Goal: Transaction & Acquisition: Book appointment/travel/reservation

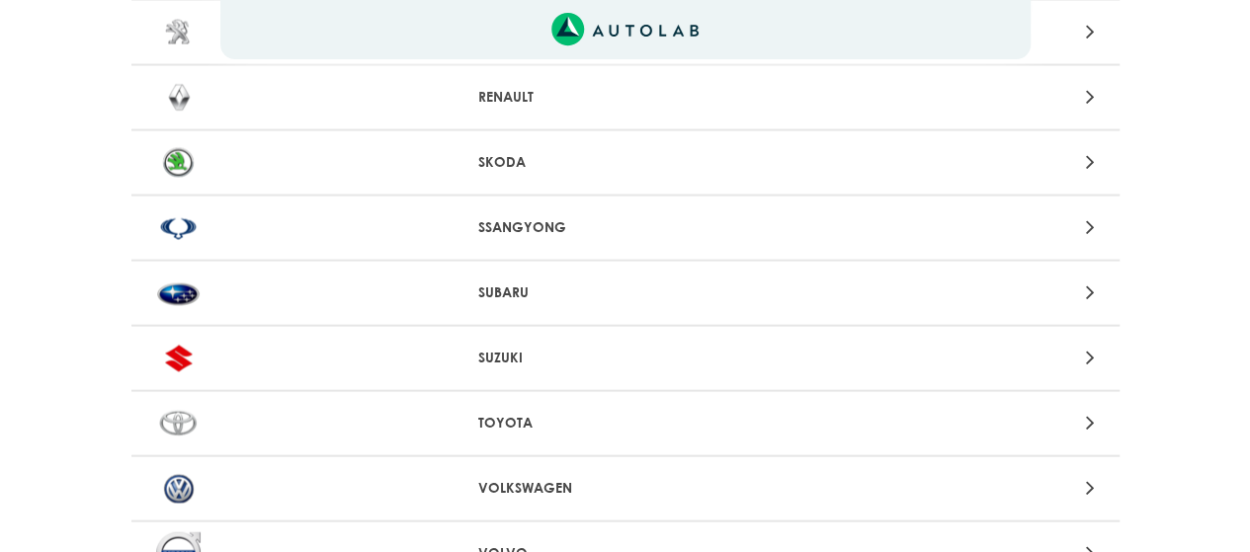
scroll to position [2028, 0]
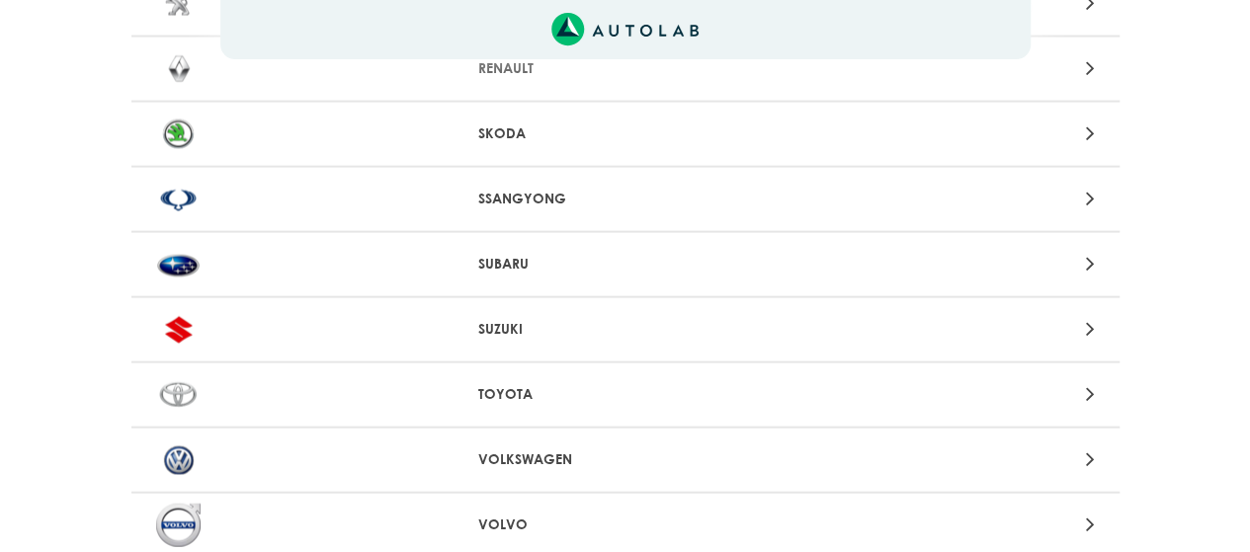
click at [832, 469] on div at bounding box center [948, 460] width 323 height 27
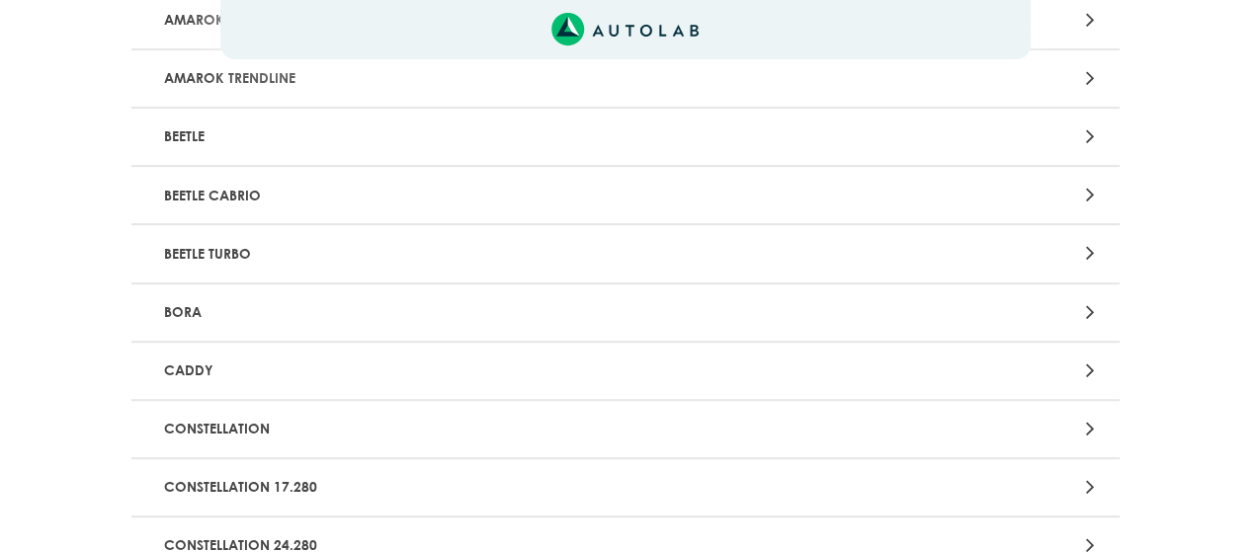
scroll to position [312, 0]
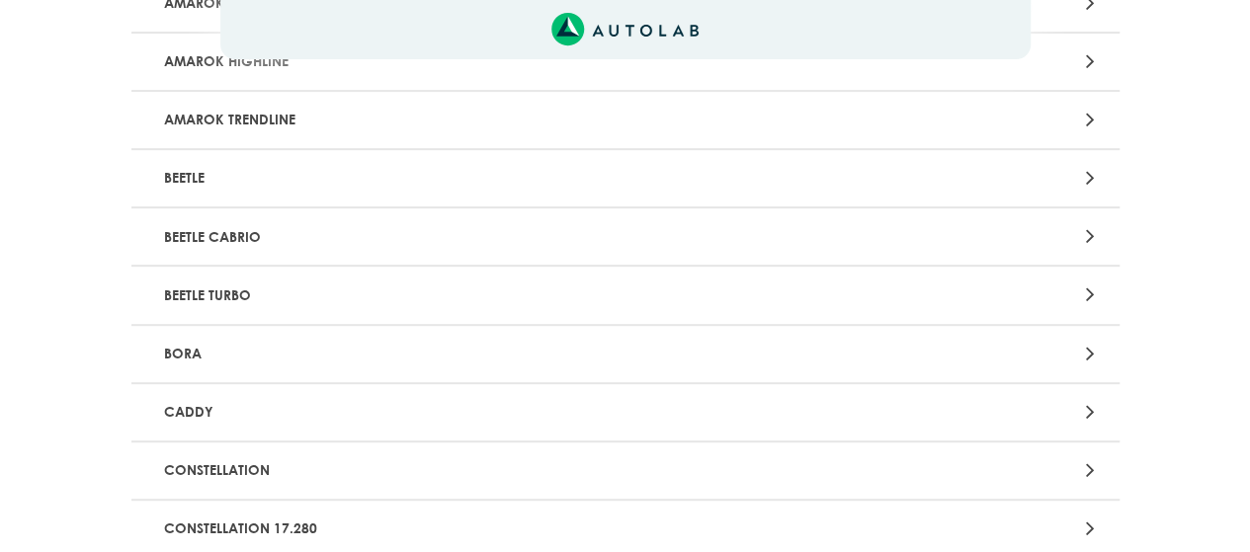
click at [1087, 299] on icon at bounding box center [1089, 295] width 9 height 26
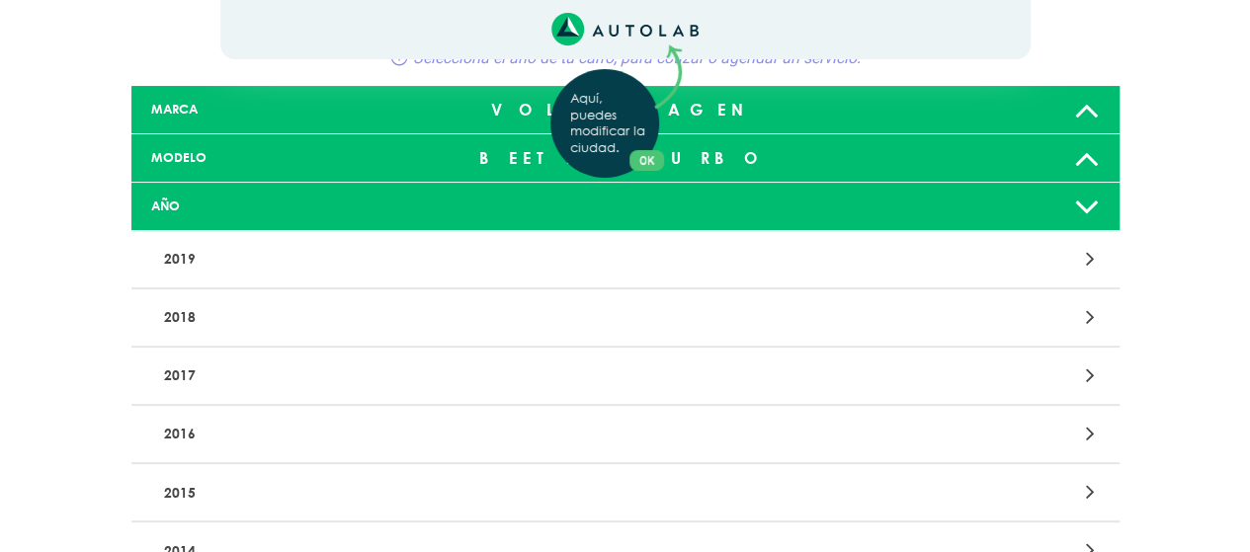
scroll to position [112, 0]
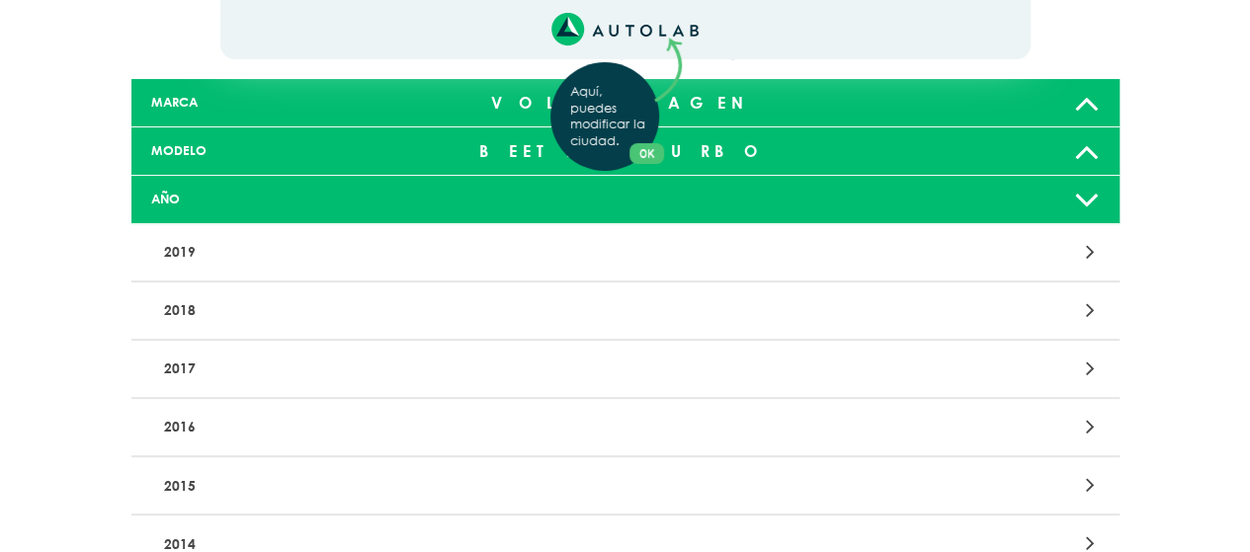
click at [1087, 426] on div "Aquí, puedes modificar la ciudad. OK .aex,.bex{fill:none!important;stroke:#50c4…" at bounding box center [625, 164] width 1250 height 552
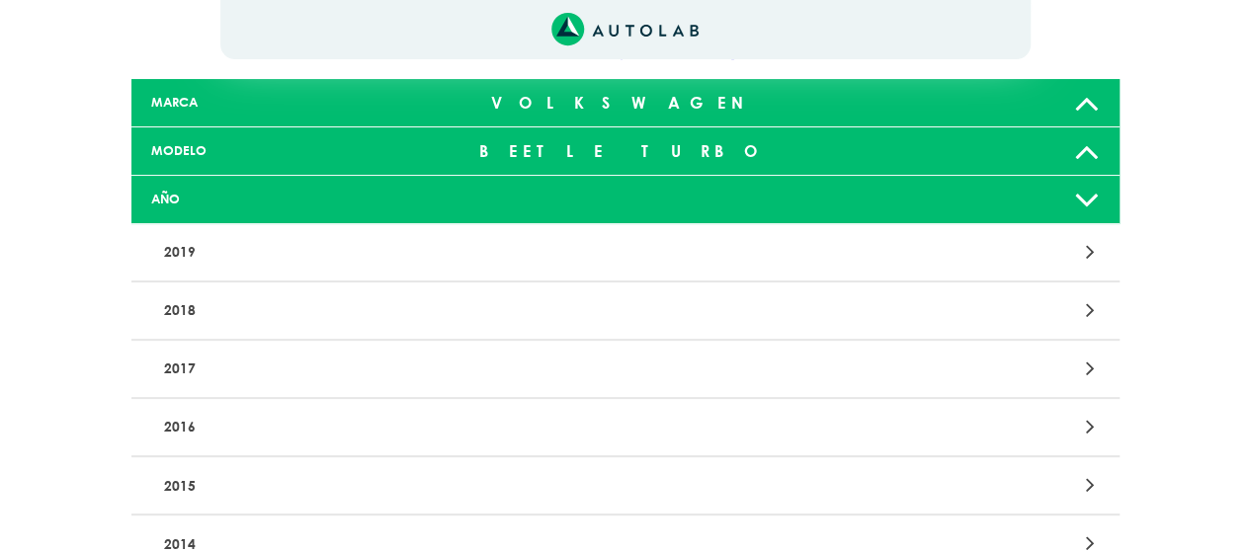
click at [1091, 422] on icon at bounding box center [1089, 427] width 9 height 26
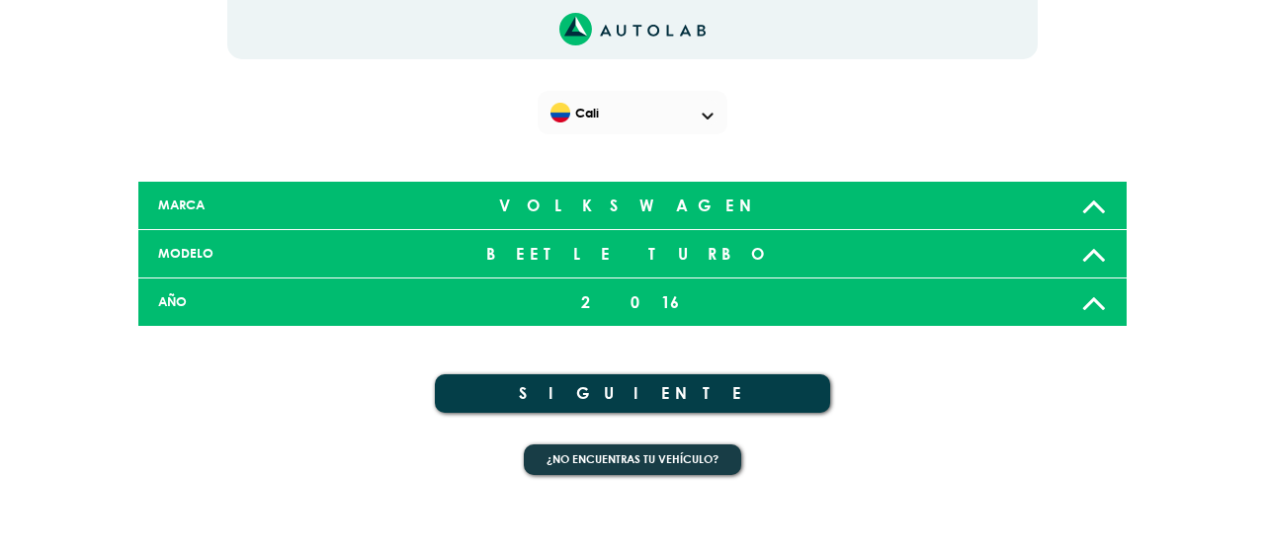
click at [649, 389] on button "SIGUIENTE" at bounding box center [632, 394] width 395 height 39
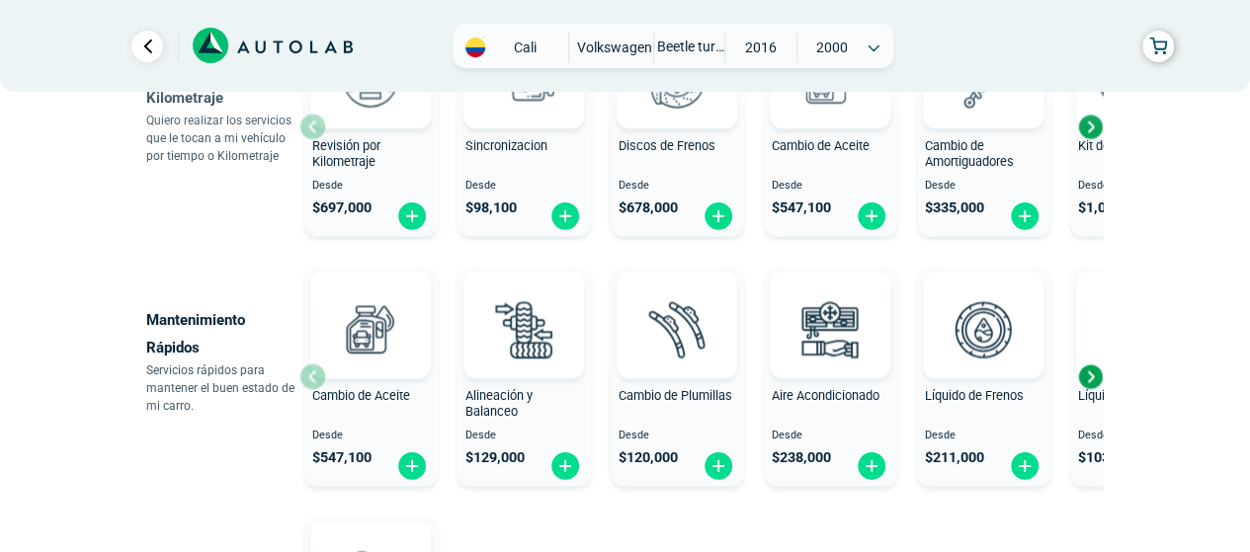
scroll to position [1110, 0]
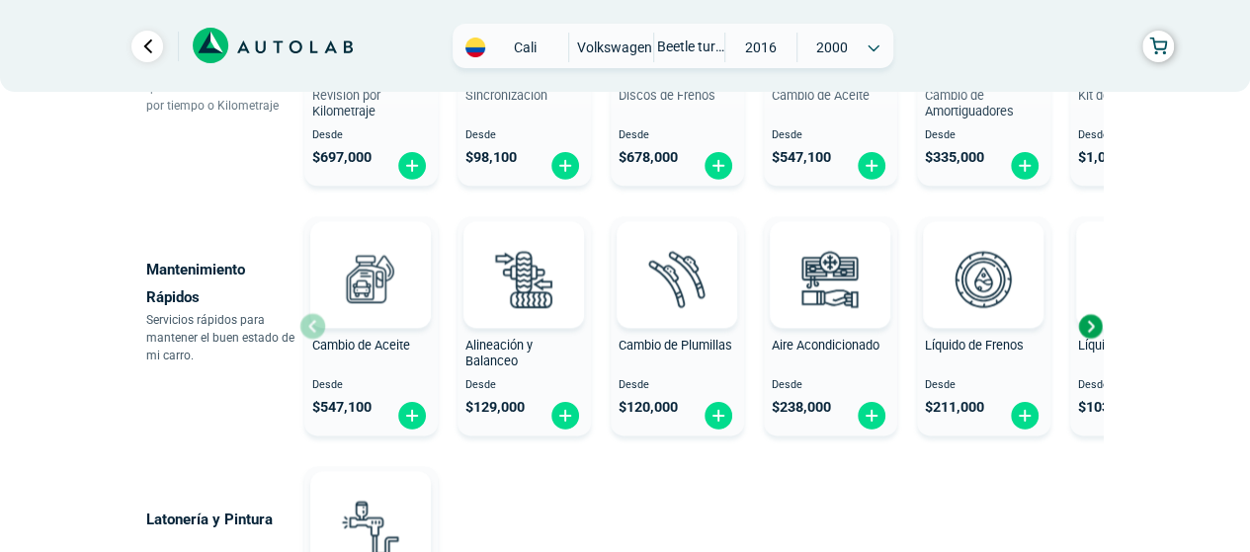
click at [1092, 325] on div "Next slide" at bounding box center [1090, 326] width 30 height 30
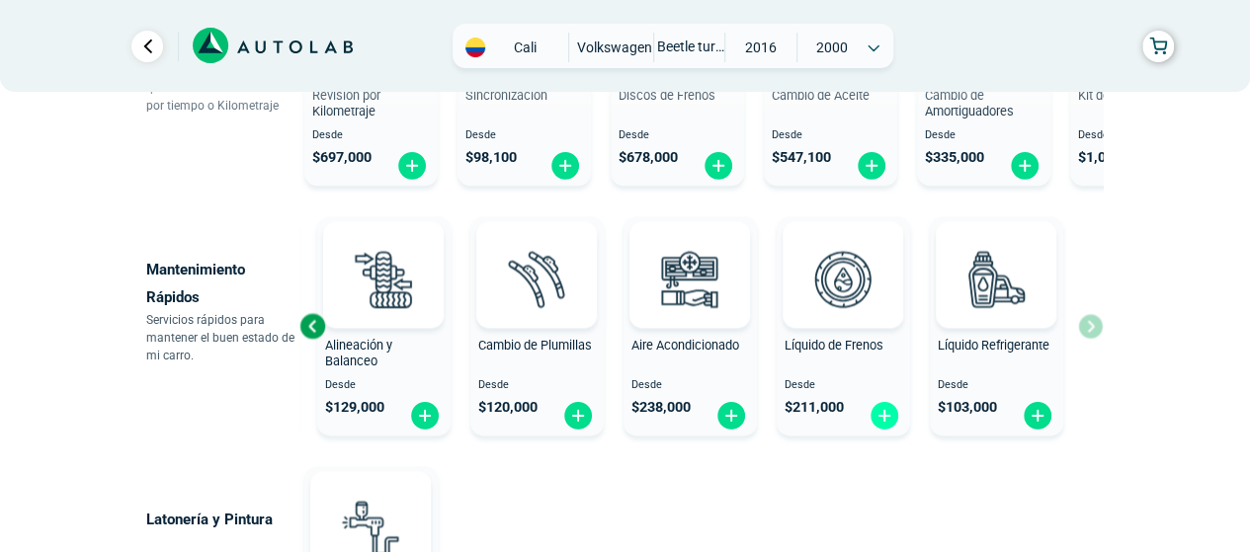
click at [891, 418] on img at bounding box center [885, 415] width 32 height 31
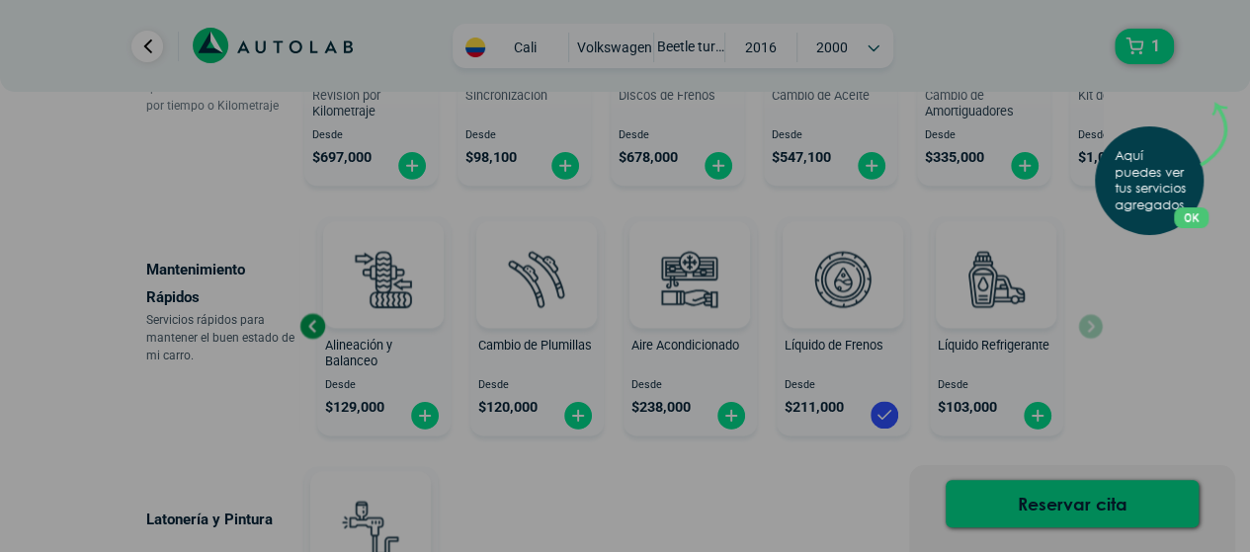
click at [1030, 413] on div "Aquí puedes ver tus servicios agregados. OK .aex,.bex{fill:none!important;strok…" at bounding box center [625, 276] width 1250 height 552
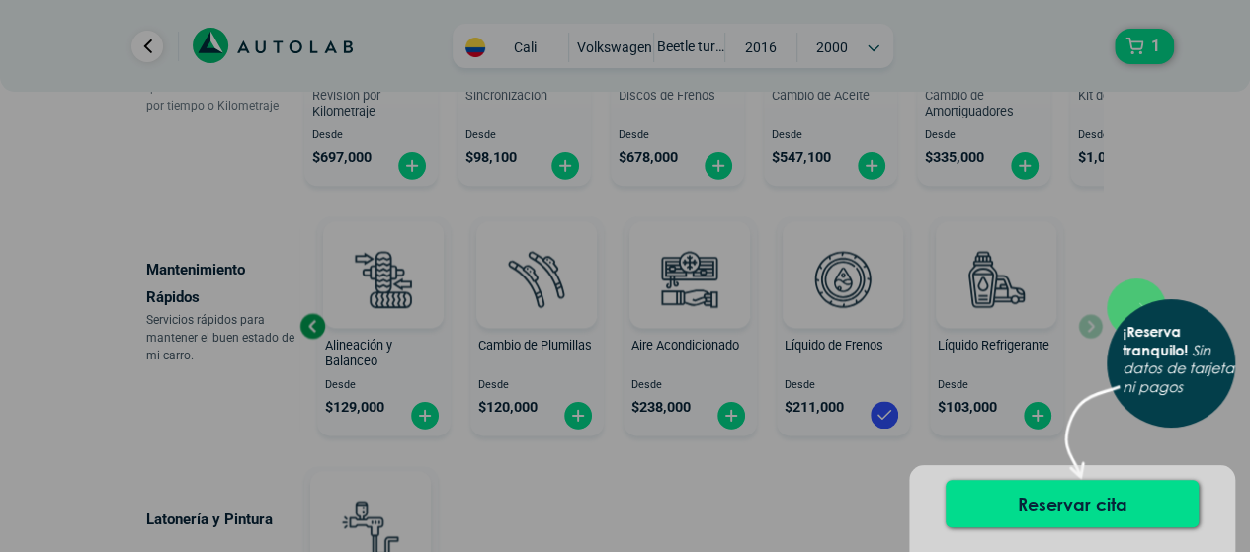
click at [1160, 240] on div "× ¡Reserva tranquilo! Sin datos de tarjeta ni pagos" at bounding box center [625, 276] width 1250 height 552
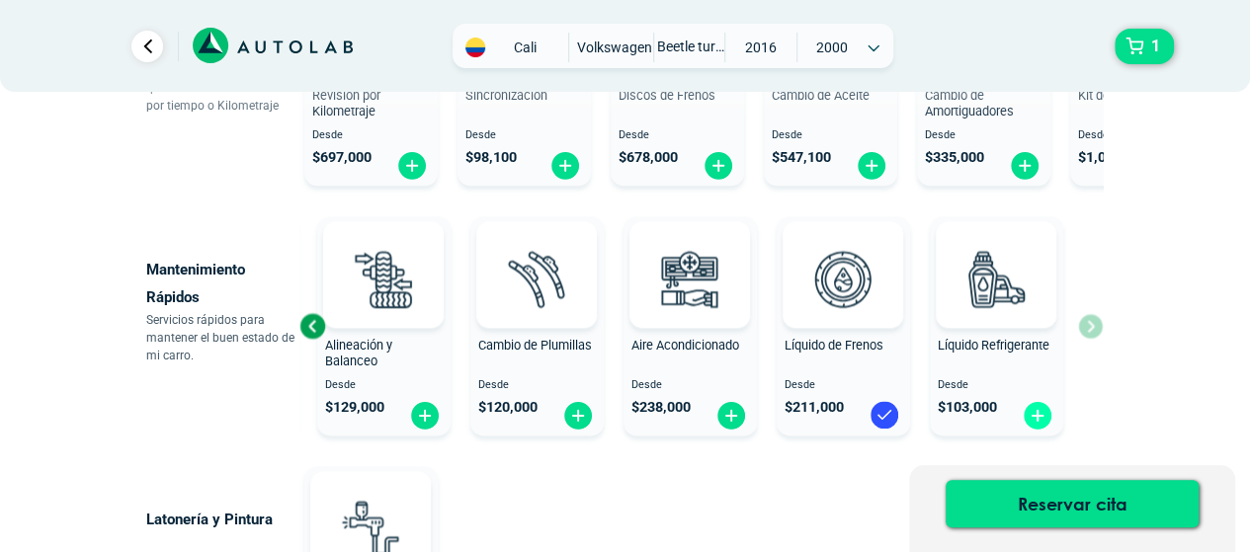
click at [1044, 412] on img at bounding box center [1038, 415] width 32 height 31
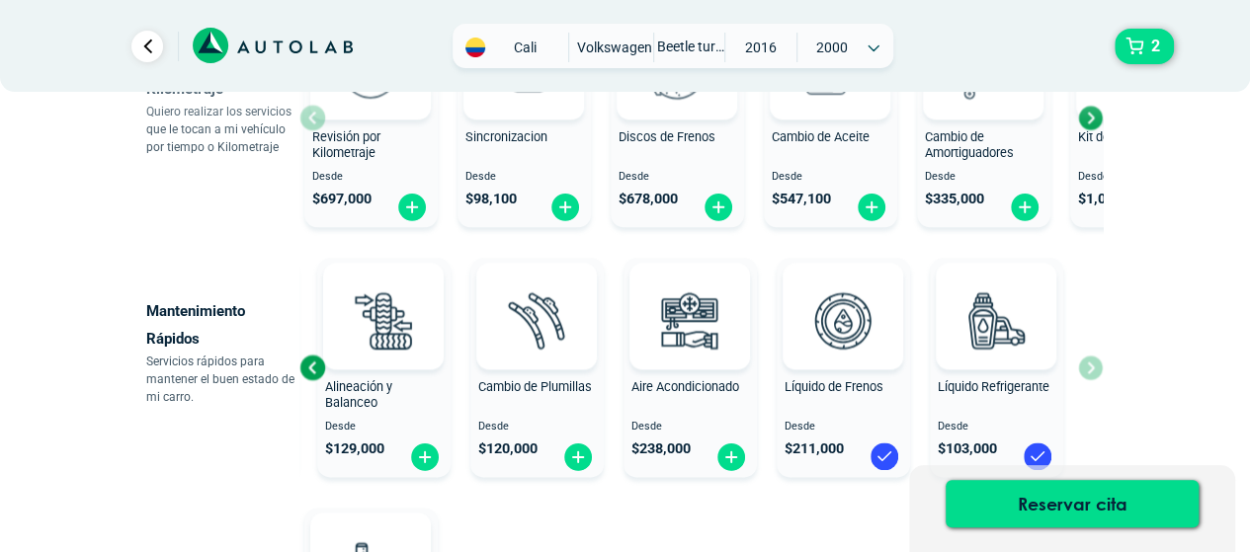
scroll to position [1078, 0]
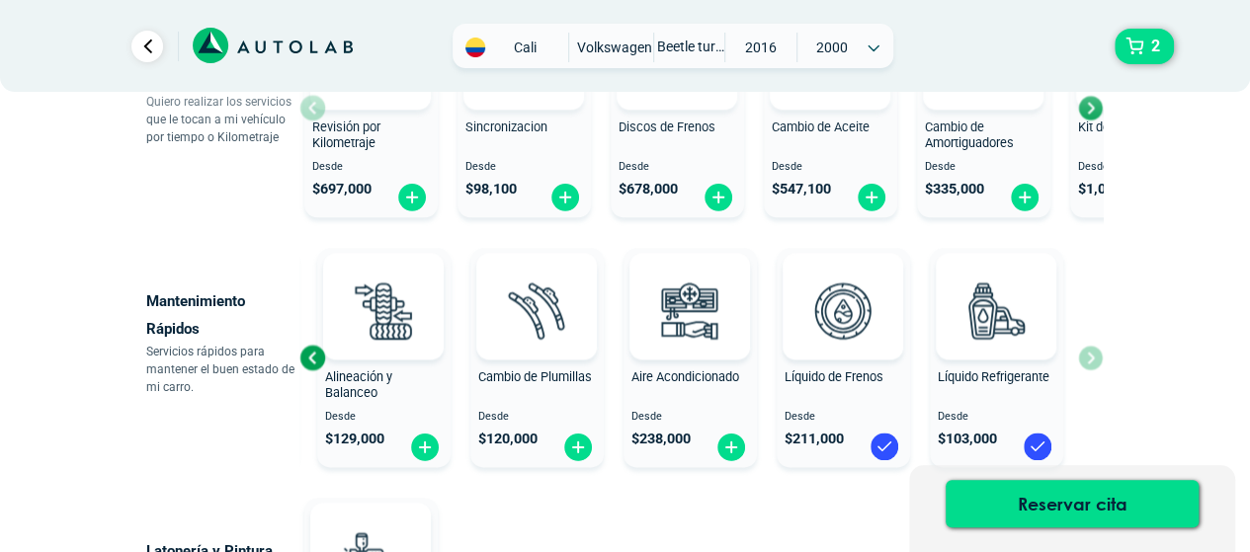
click at [1091, 358] on div "Cambio de Aceite Desde $ 547,100 Alineación y Balanceo Desde $ 129,000 Cambio d…" at bounding box center [700, 357] width 803 height 235
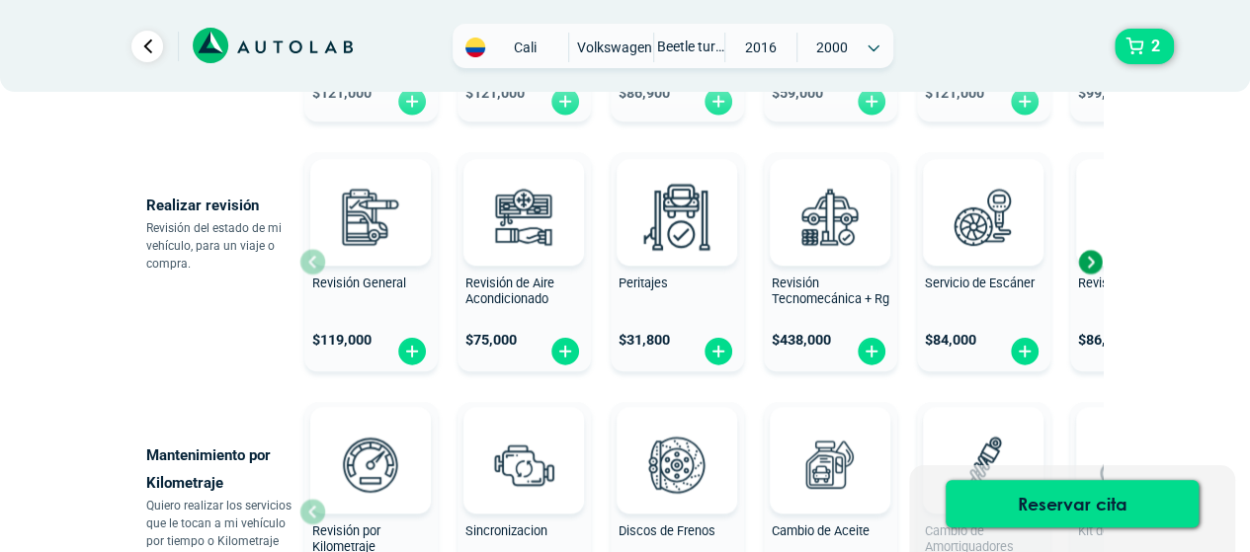
scroll to position [672, 0]
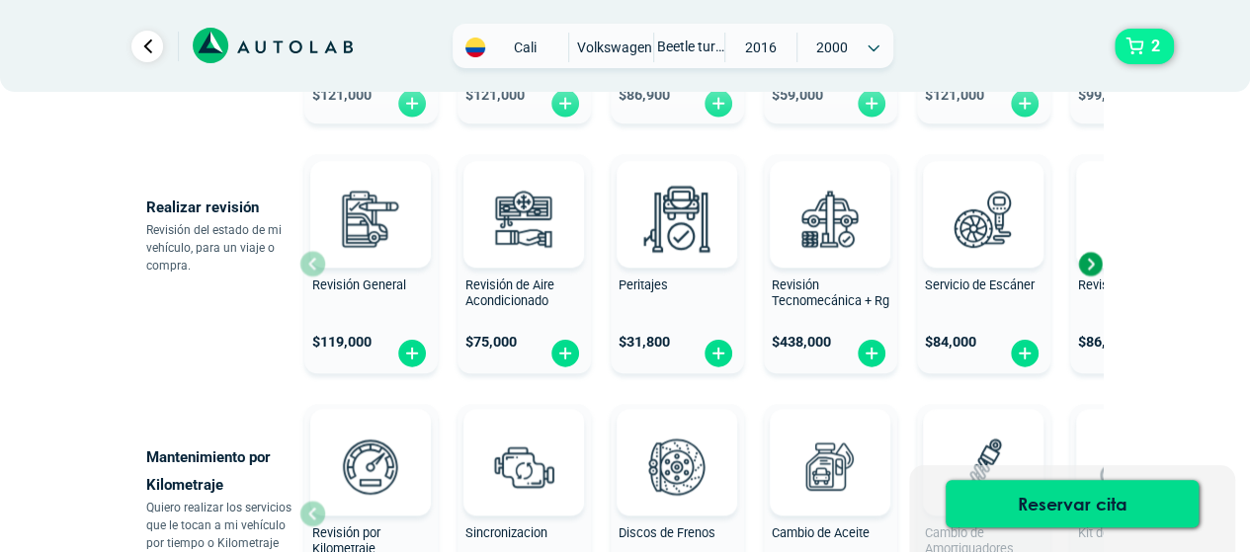
click at [1152, 44] on span "2" at bounding box center [1155, 47] width 19 height 34
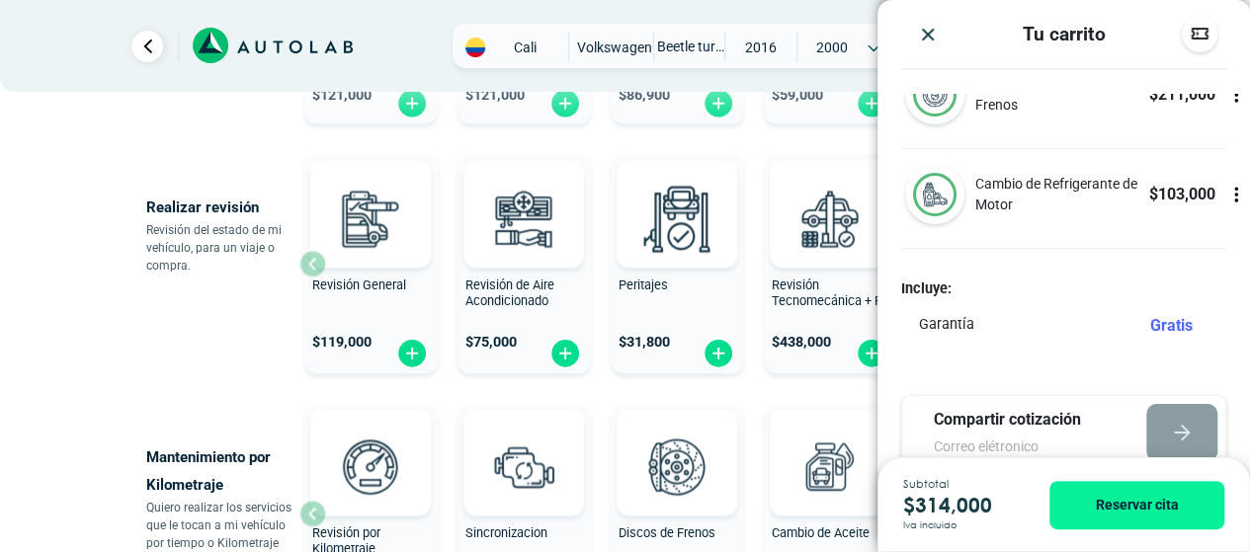
scroll to position [140, 0]
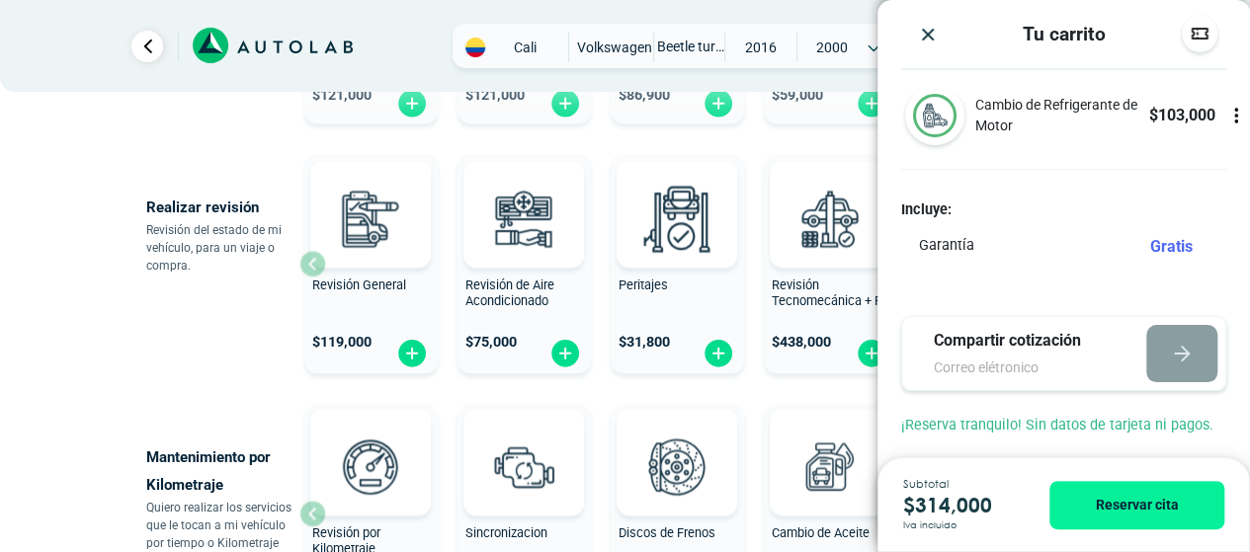
click at [1235, 110] on icon at bounding box center [1236, 111] width 2 height 2
click at [936, 30] on img "Close" at bounding box center [928, 35] width 20 height 20
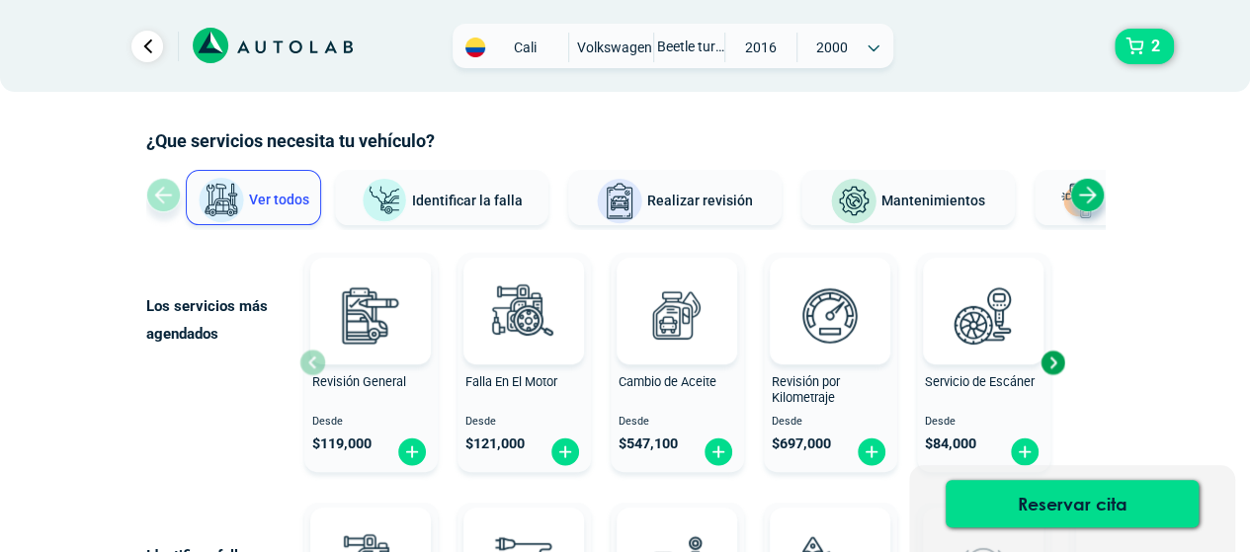
scroll to position [0, 0]
